Goal: Information Seeking & Learning: Check status

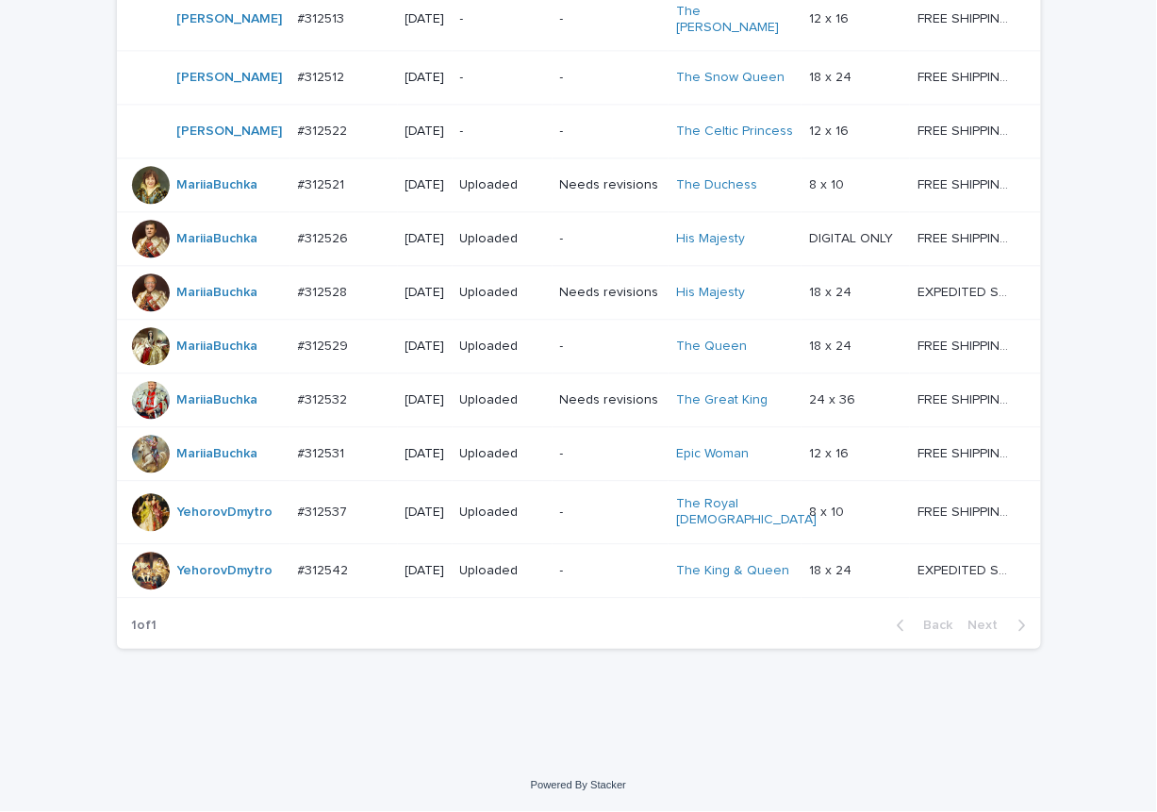
scroll to position [1151, 0]
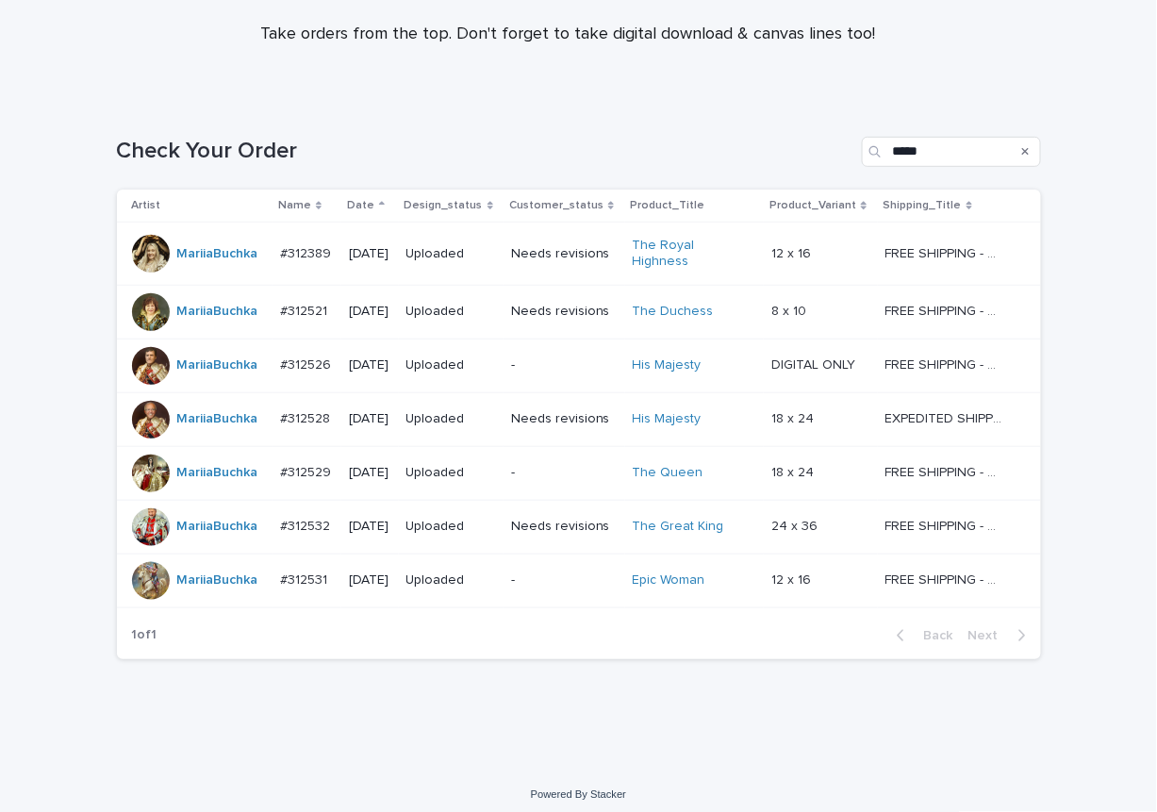
scroll to position [197, 0]
